Goal: Information Seeking & Learning: Learn about a topic

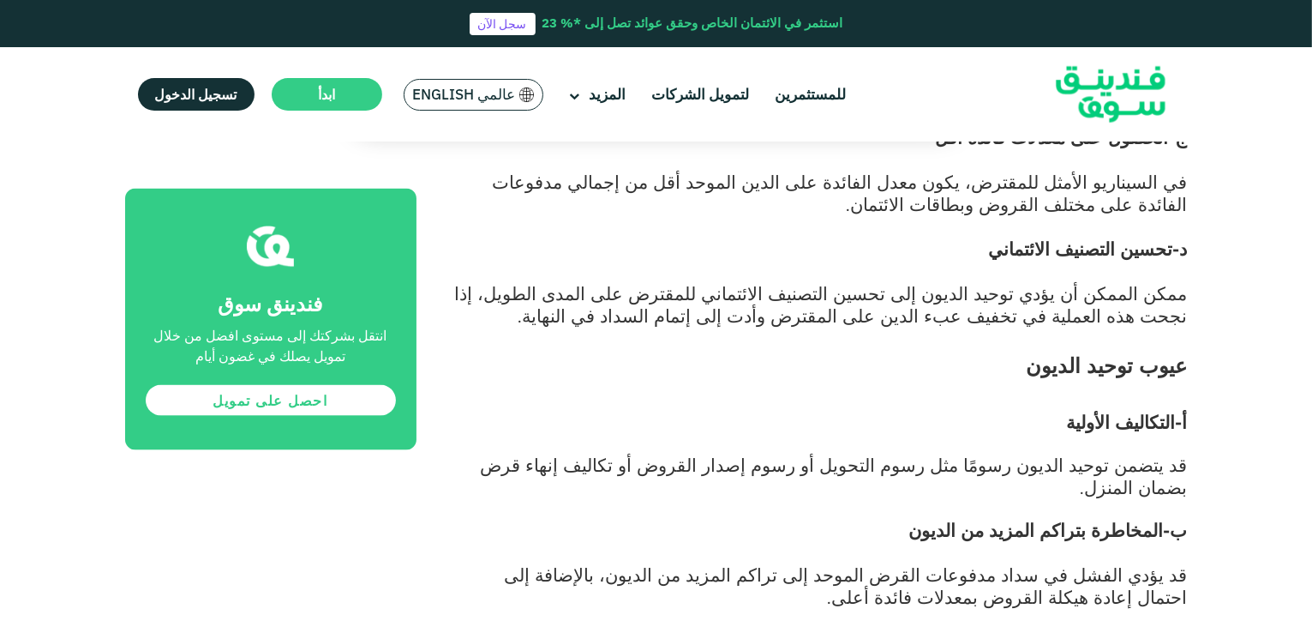
scroll to position [653, 0]
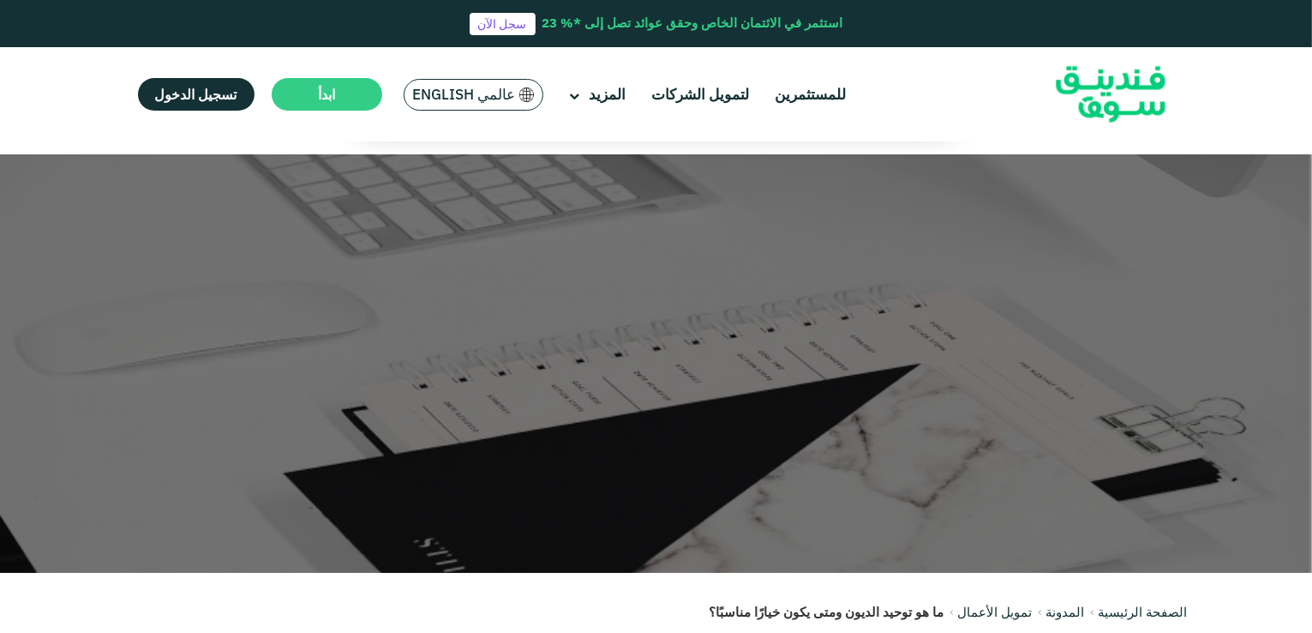
scroll to position [653, 0]
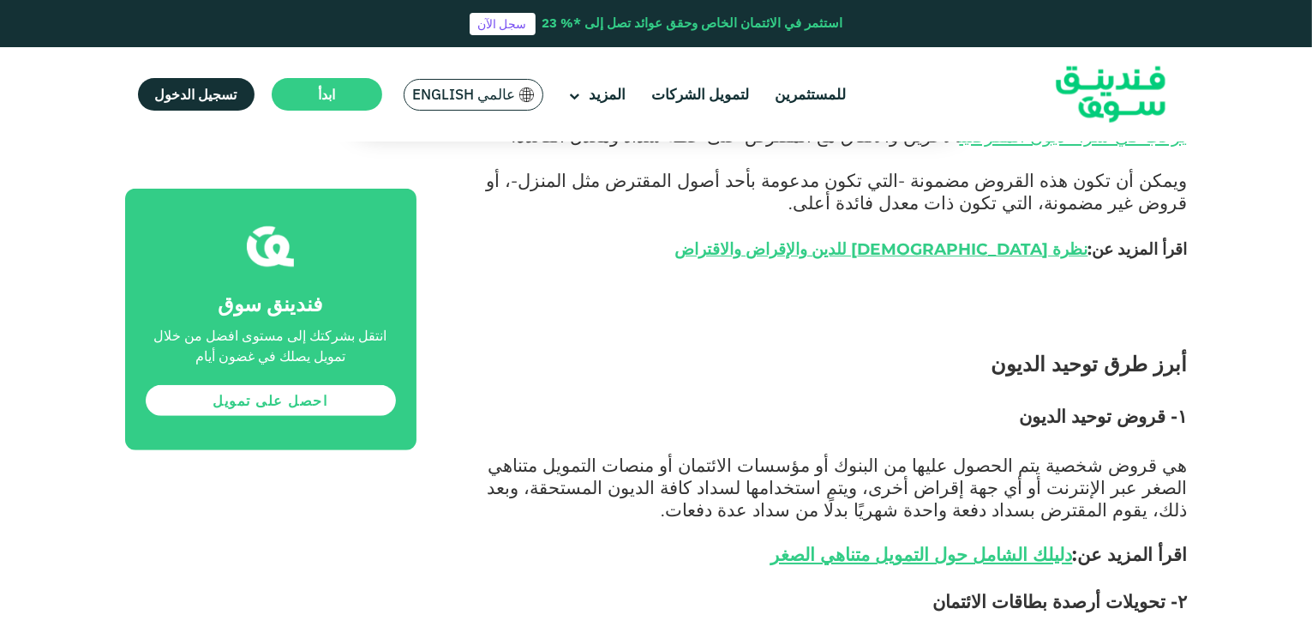
scroll to position [1195, 0]
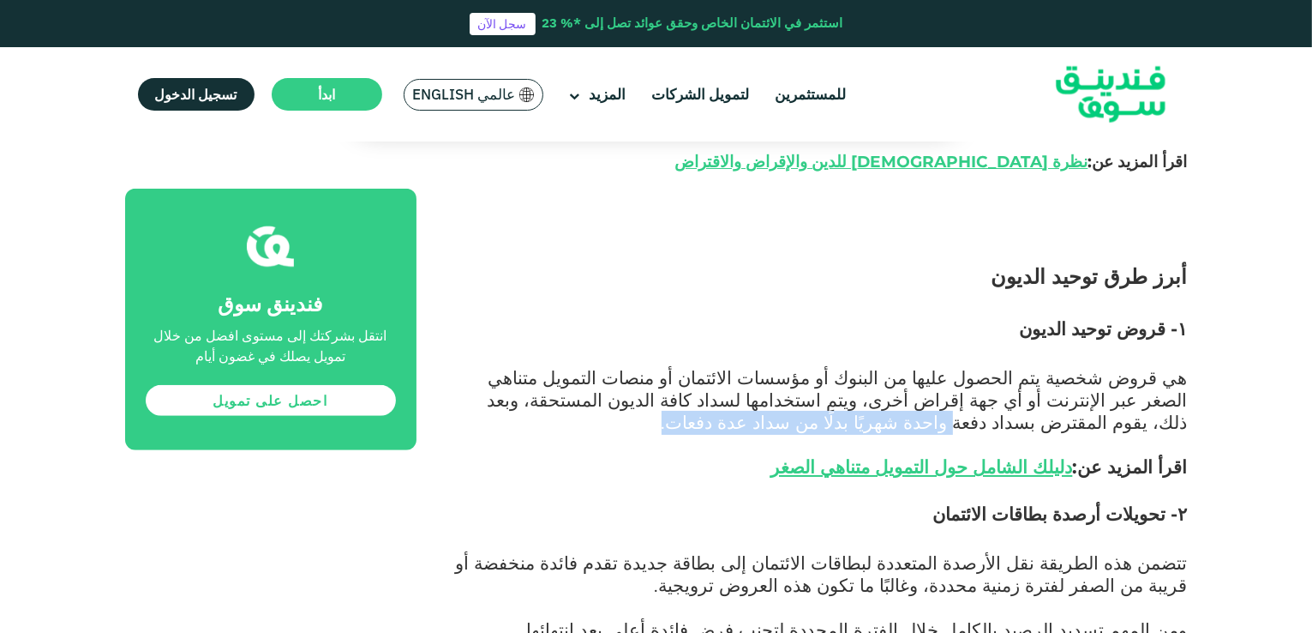
drag, startPoint x: 606, startPoint y: 381, endPoint x: 573, endPoint y: 395, distance: 36.1
click at [573, 395] on p "هي قروض شخصية يتم الحصول عليها من البنوك أو مؤسسات الائتمان أو منصات التمويل مت…" at bounding box center [821, 435] width 733 height 134
click at [869, 381] on span "هي قروض شخصية يتم الحصول عليها من البنوك أو مؤسسات الائتمان أو منصات التمويل مت…" at bounding box center [838, 421] width 700 height 111
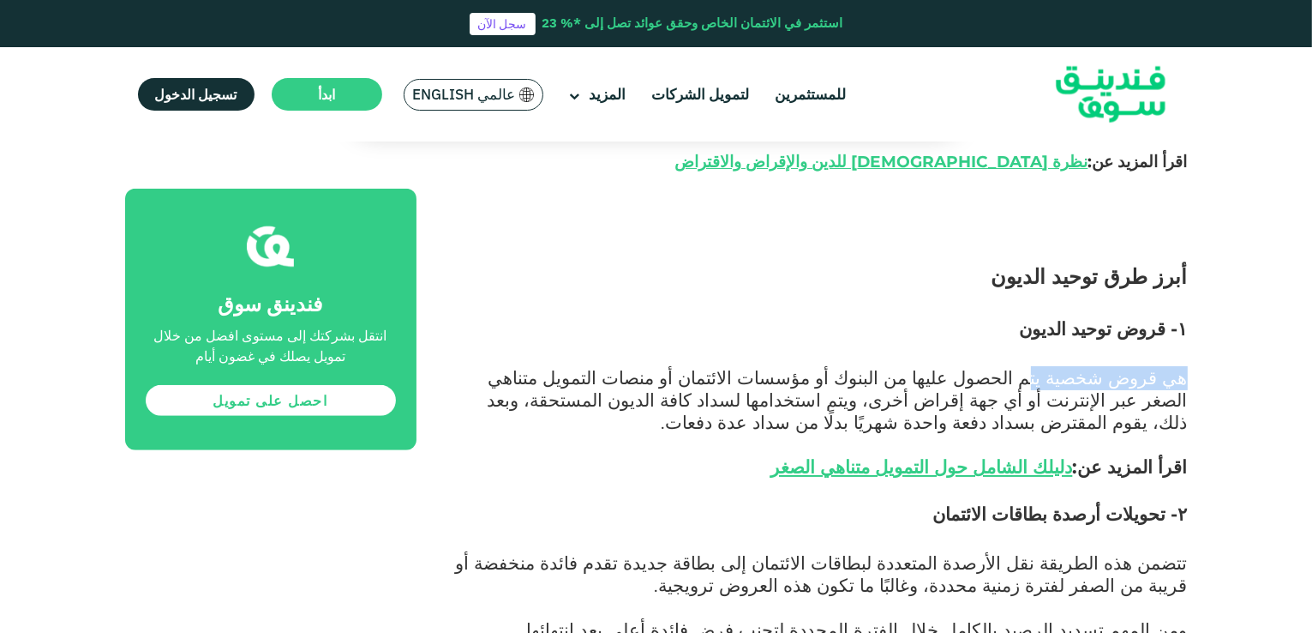
drag, startPoint x: 1185, startPoint y: 357, endPoint x: 1059, endPoint y: 357, distance: 126.9
click at [1059, 366] on span "هي قروض شخصية يتم الحصول عليها من البنوك أو مؤسسات الائتمان أو منصات التمويل مت…" at bounding box center [838, 421] width 700 height 111
click at [977, 366] on span "هي قروض شخصية يتم الحصول عليها من البنوك أو مؤسسات الائتمان أو منصات التمويل مت…" at bounding box center [838, 421] width 700 height 111
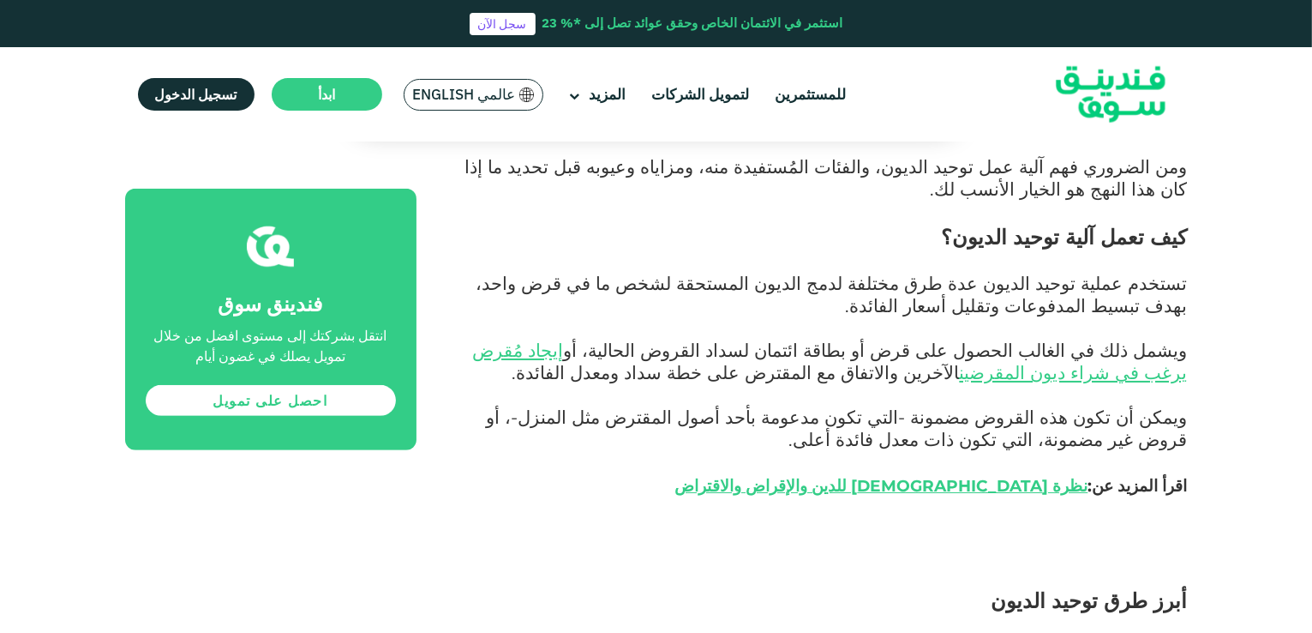
scroll to position [848, 0]
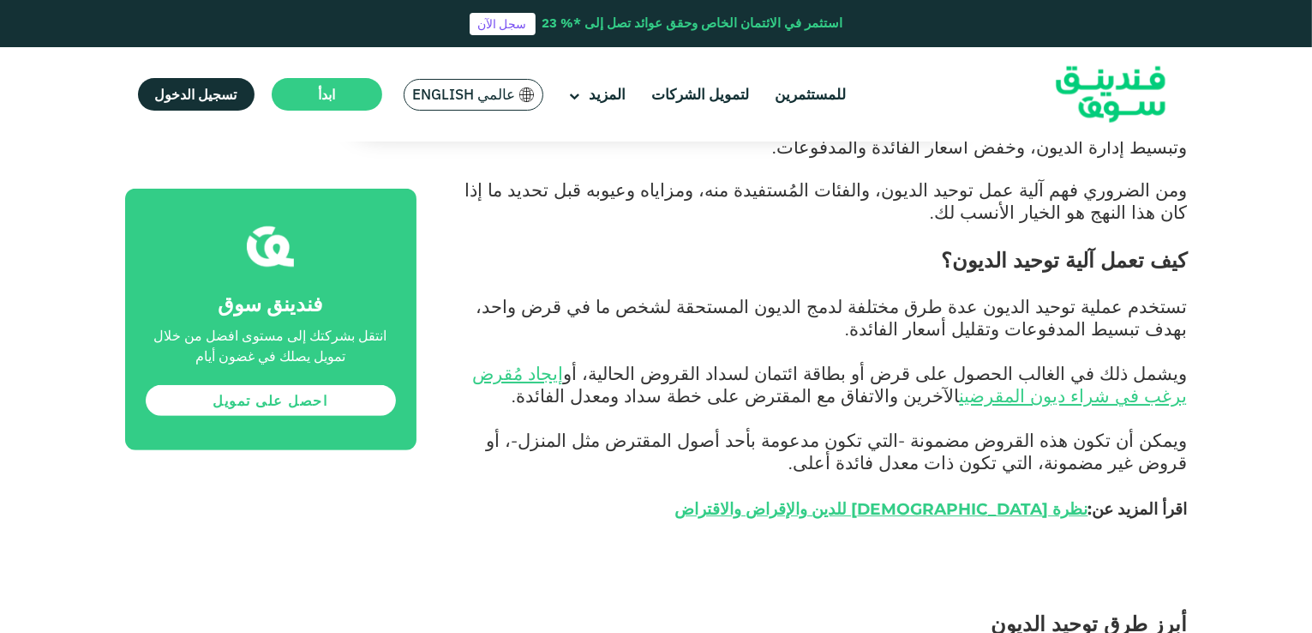
click at [717, 362] on span "ويشمل ذلك في الغالب الحصول على قرض أو بطاقة ائتمان لسداد القروض الحالية، أو إيج…" at bounding box center [830, 384] width 715 height 45
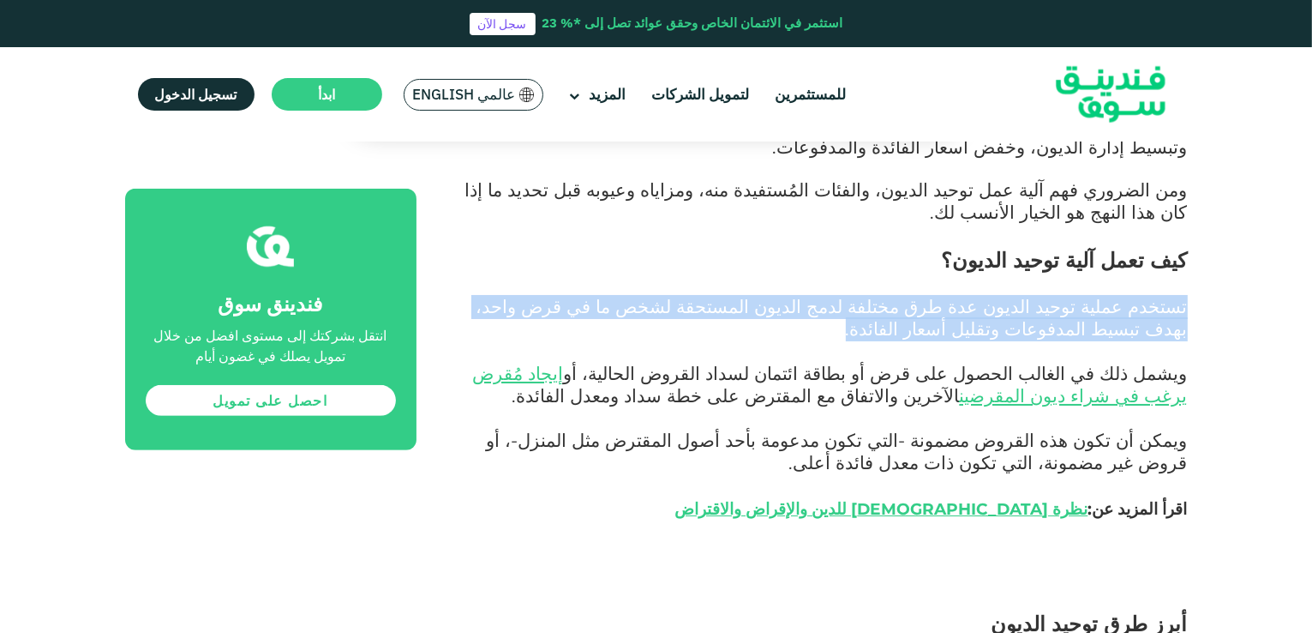
drag, startPoint x: 1187, startPoint y: 295, endPoint x: 1108, endPoint y: 316, distance: 81.7
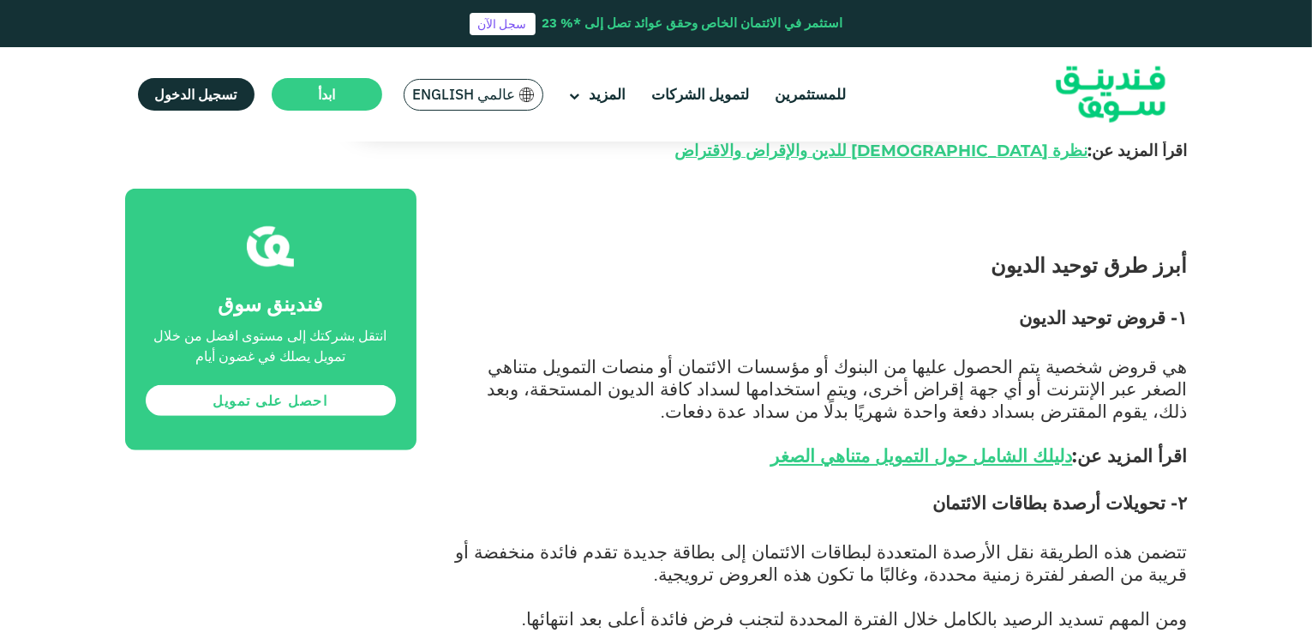
scroll to position [1213, 0]
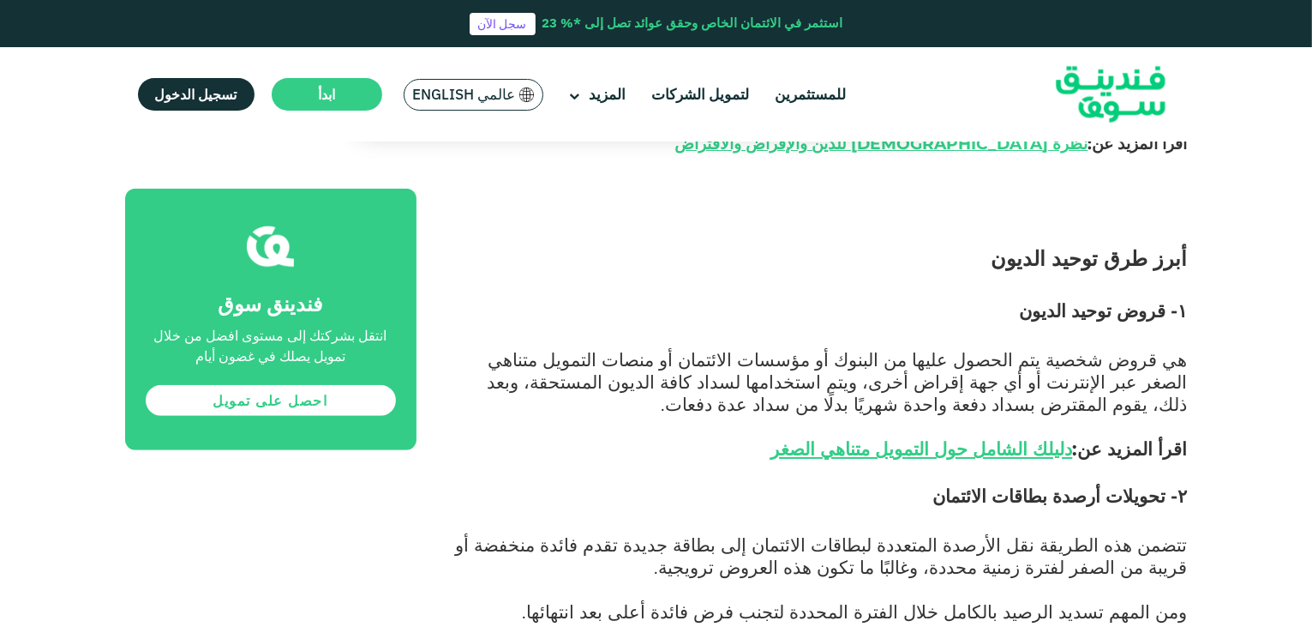
click at [1174, 348] on span "هي قروض شخصية يتم الحصول عليها من البنوك أو مؤسسات الائتمان أو منصات التمويل مت…" at bounding box center [838, 403] width 700 height 111
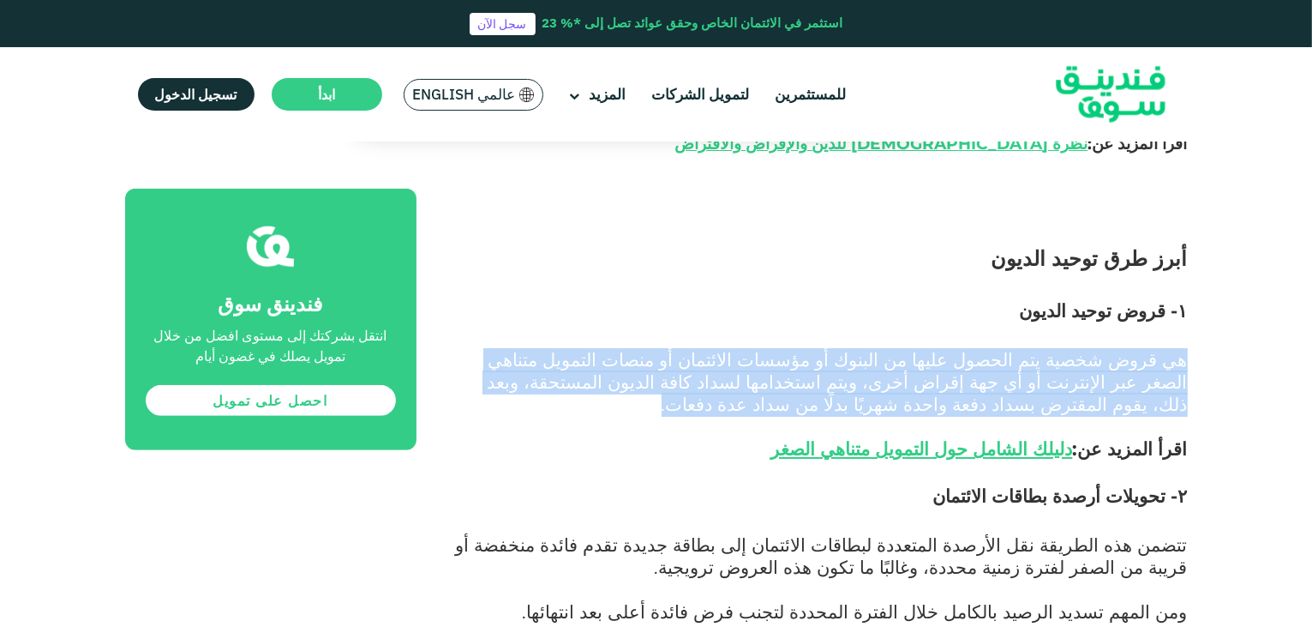
drag, startPoint x: 1185, startPoint y: 340, endPoint x: 1054, endPoint y: 394, distance: 141.8
click at [1054, 394] on p "هي قروض شخصية يتم الحصول عليها من البنوك أو مؤسسات الائتمان أو منصات التمويل مت…" at bounding box center [821, 417] width 733 height 134
copy span "هي قروض شخصية يتم الحصول عليها من البنوك أو مؤسسات الائتمان أو منصات التمويل مت…"
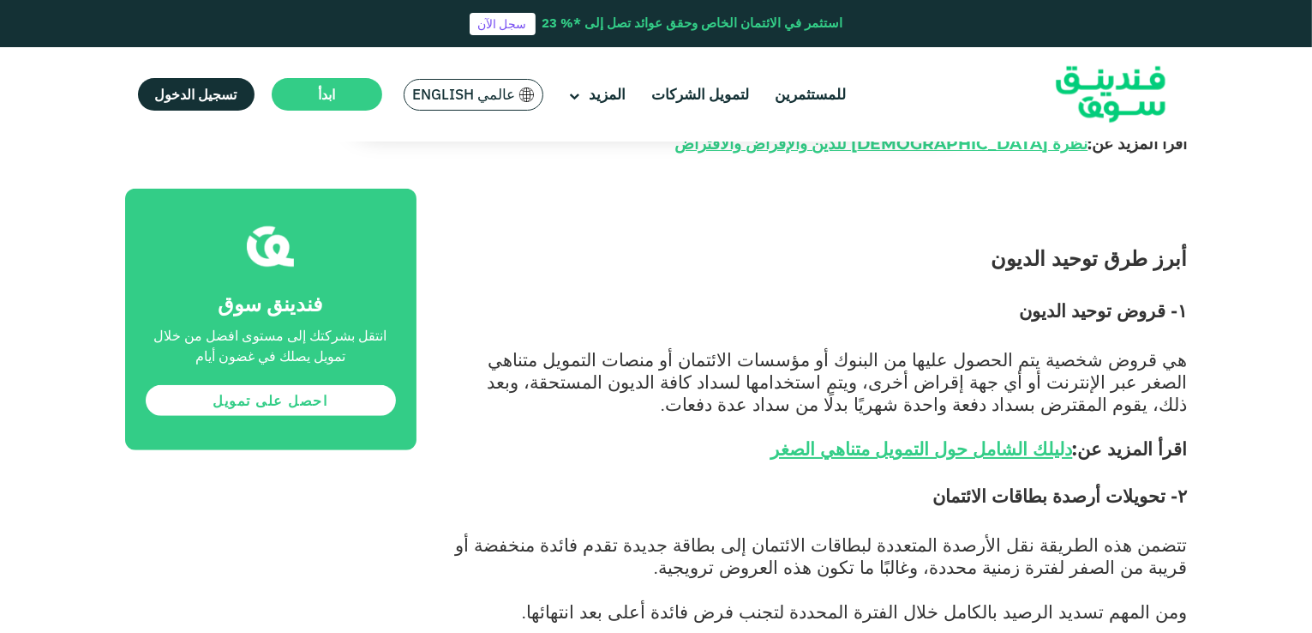
click at [1130, 280] on p at bounding box center [821, 286] width 733 height 24
drag, startPoint x: 1167, startPoint y: 296, endPoint x: 1039, endPoint y: 292, distance: 127.8
click at [1039, 298] on h3 "۱- قروض توحيد الديون" at bounding box center [821, 323] width 733 height 51
copy span "قروض توحيد الديون"
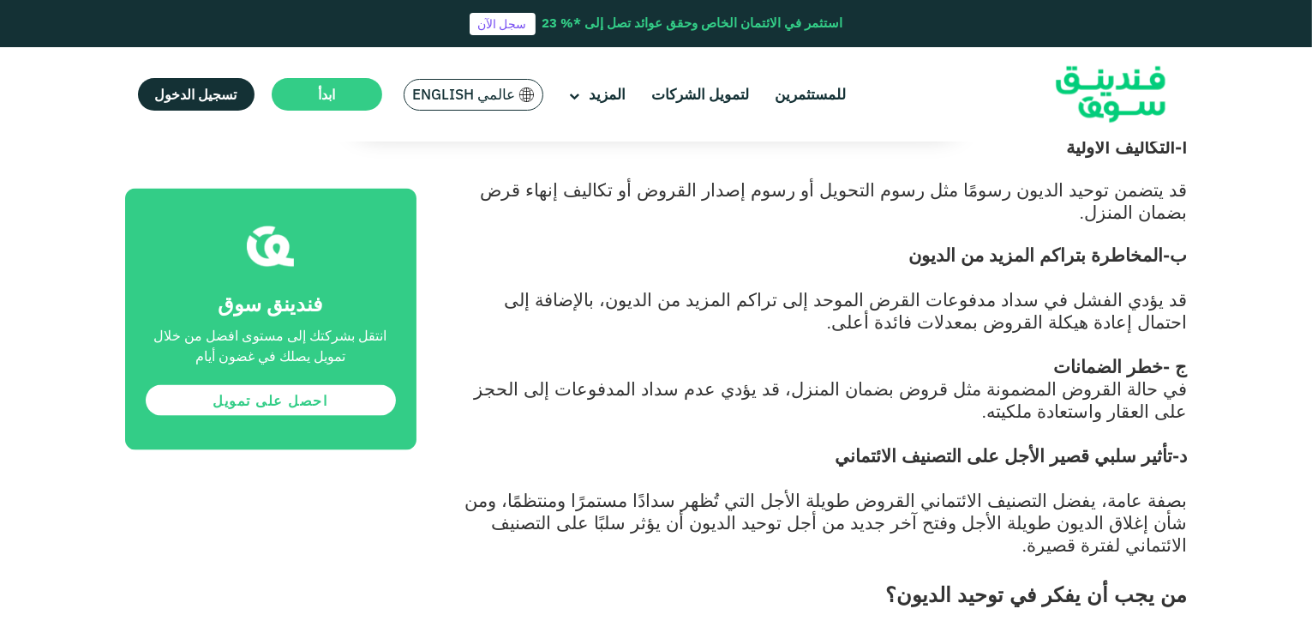
scroll to position [2747, 0]
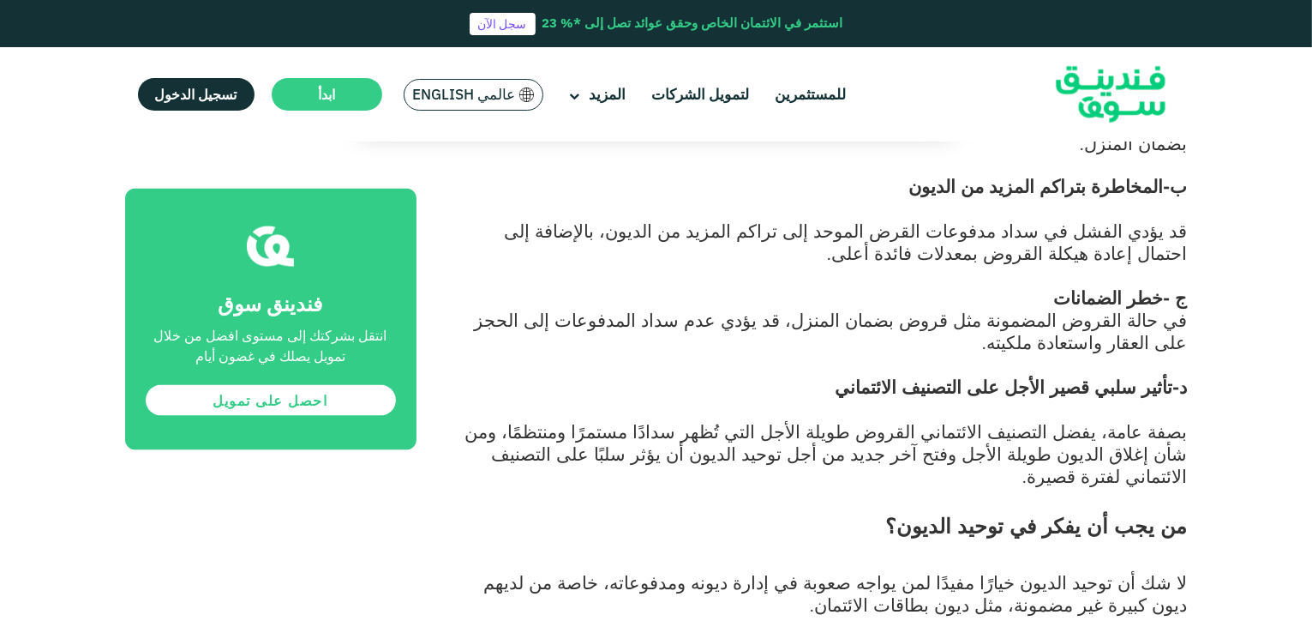
drag, startPoint x: 1179, startPoint y: 416, endPoint x: 895, endPoint y: 435, distance: 285.2
copy span "حتى تكون مؤهلًا لإتمام توحيد الديون، يجب توافر دخل شهري ثابت ودرجة ائتمان مرتفع…"
